Goal: Check status: Check status

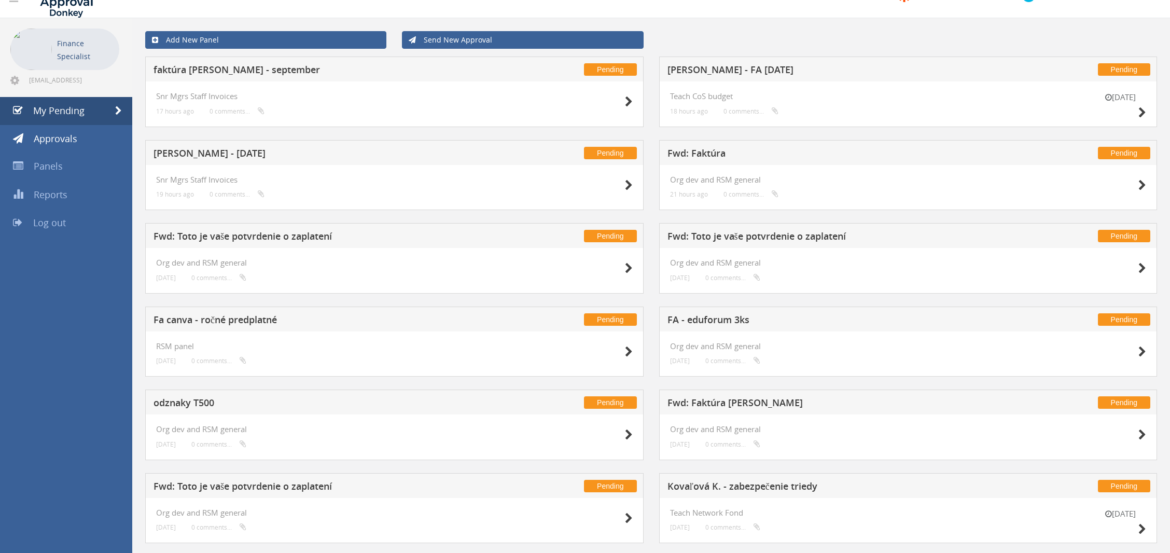
scroll to position [214, 0]
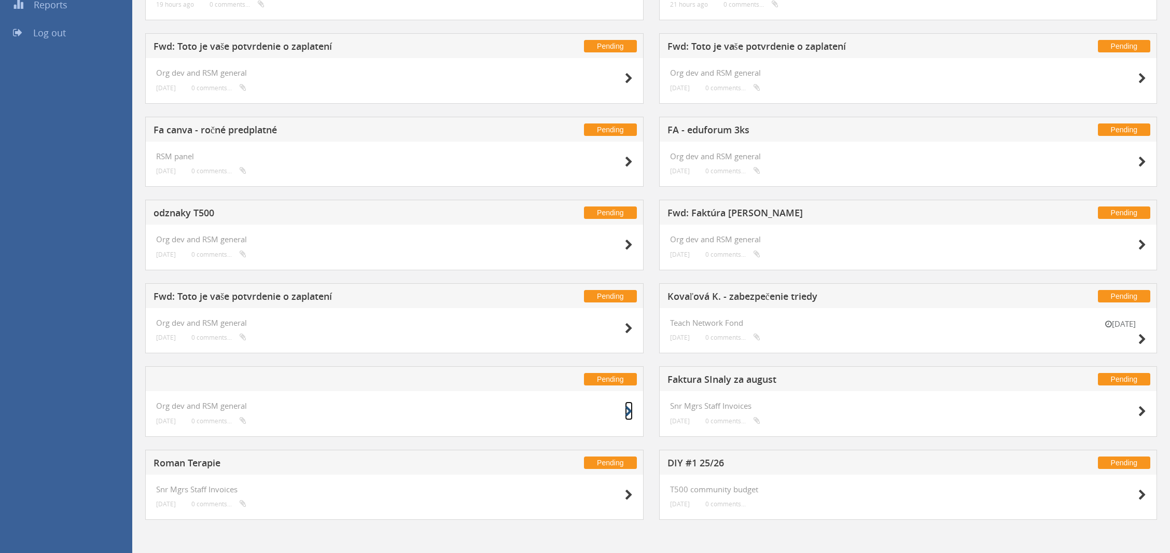
click at [627, 408] on icon at bounding box center [629, 411] width 8 height 11
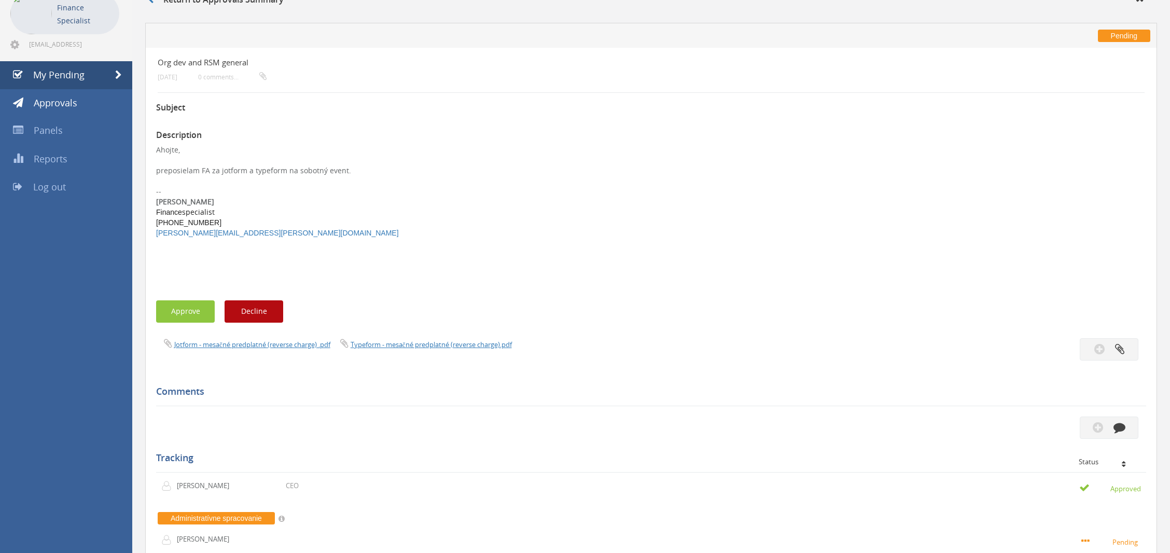
scroll to position [57, 0]
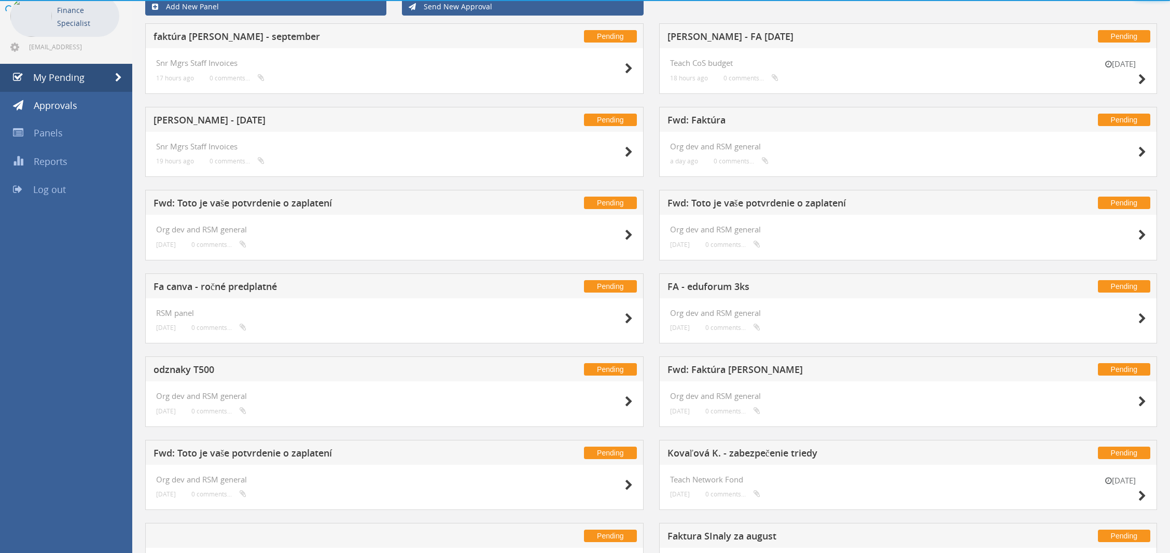
scroll to position [214, 0]
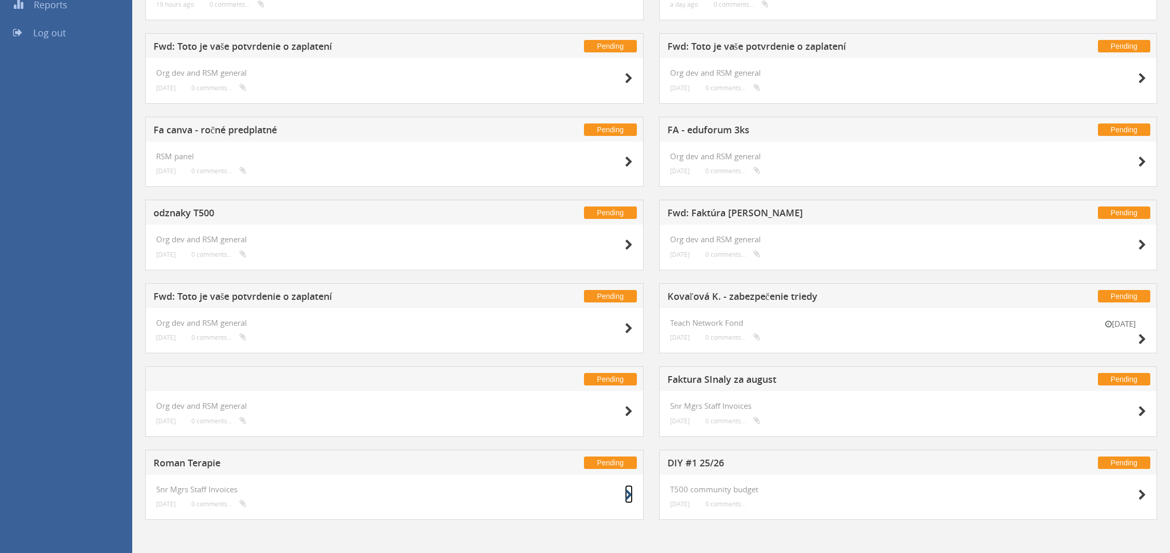
click at [626, 494] on icon at bounding box center [629, 494] width 8 height 11
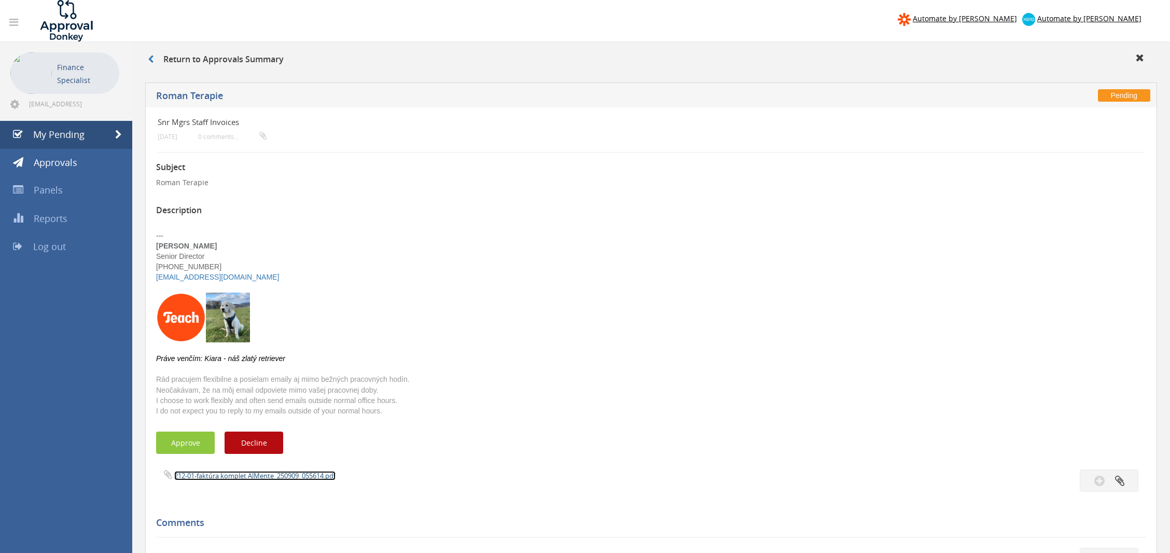
click at [301, 476] on link "212-01-faktúra komplet AlMente_250909_055614.pdf" at bounding box center [254, 475] width 161 height 9
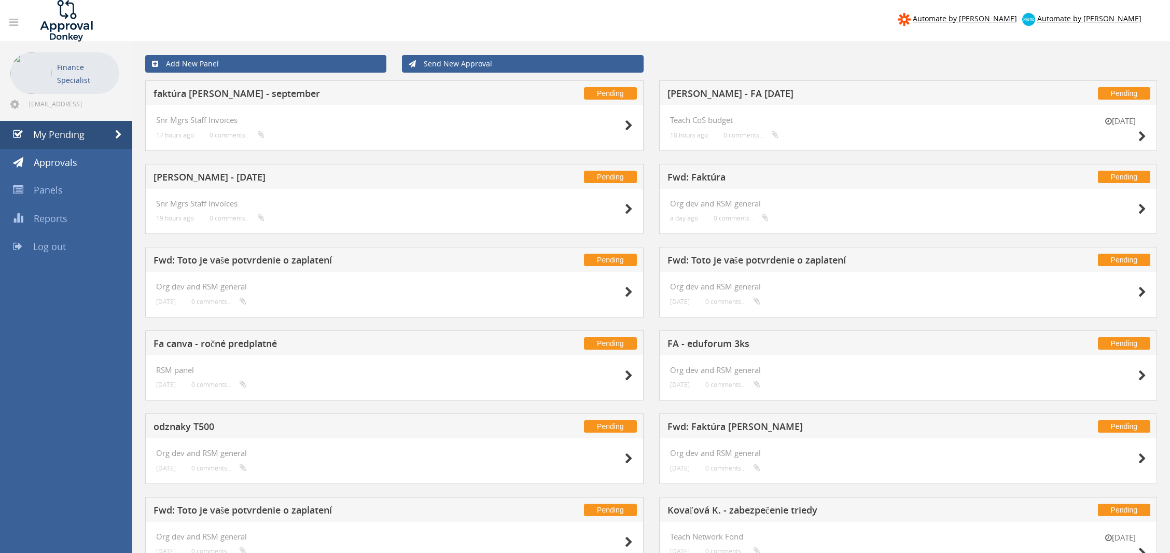
scroll to position [178, 0]
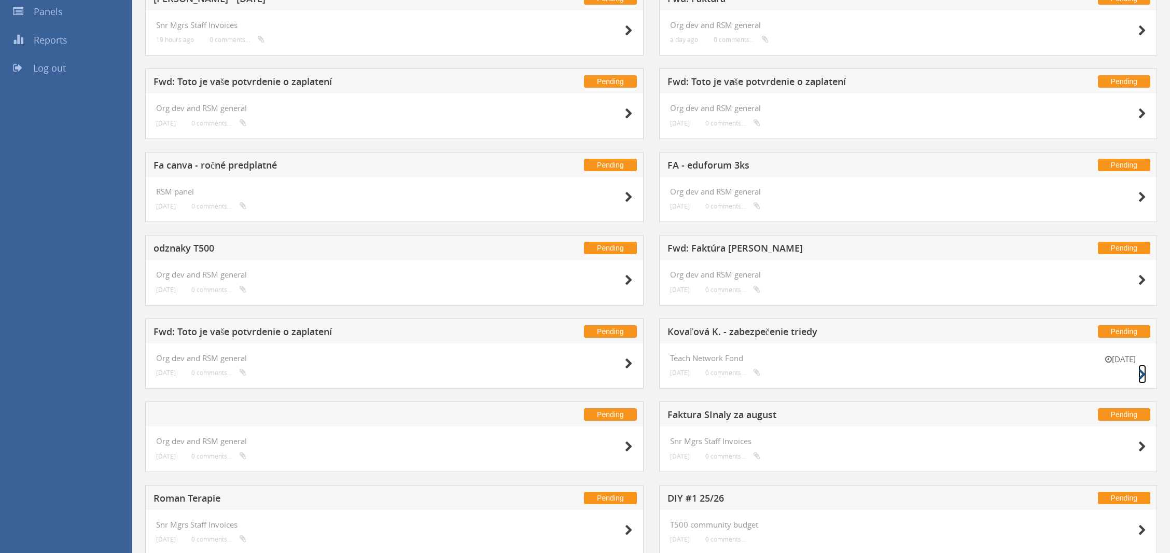
click at [1145, 378] on icon at bounding box center [1142, 374] width 8 height 11
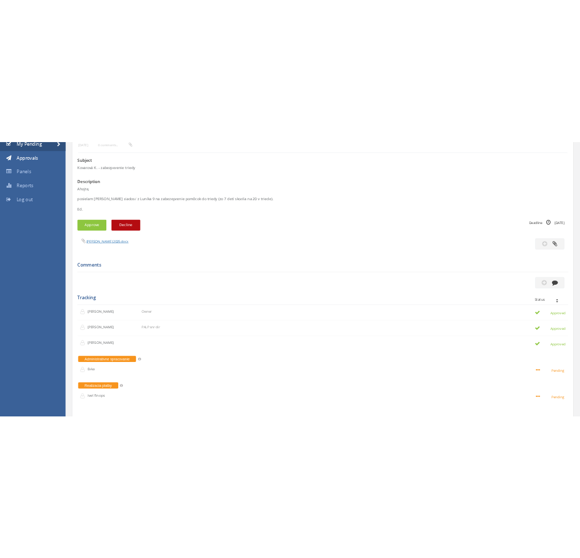
scroll to position [127, 0]
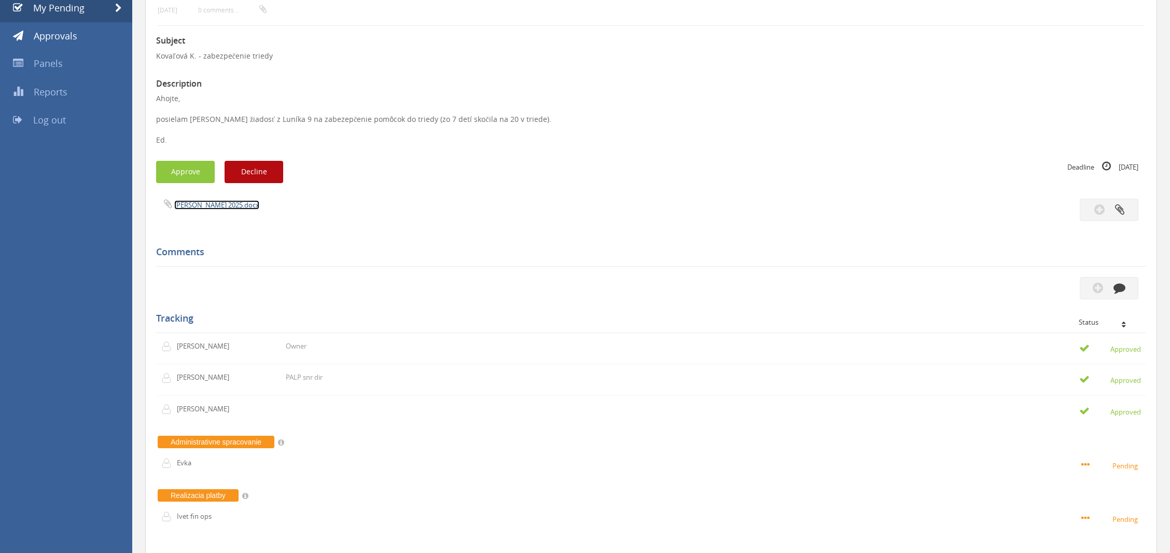
click at [219, 203] on link "[PERSON_NAME] 2025.docx" at bounding box center [216, 204] width 85 height 9
